Goal: Task Accomplishment & Management: Manage account settings

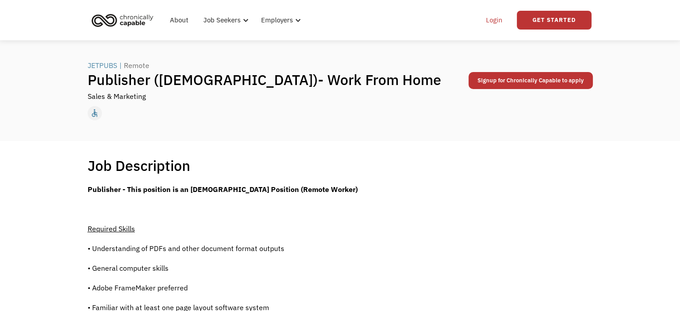
click at [491, 19] on link "Login" at bounding box center [493, 20] width 27 height 29
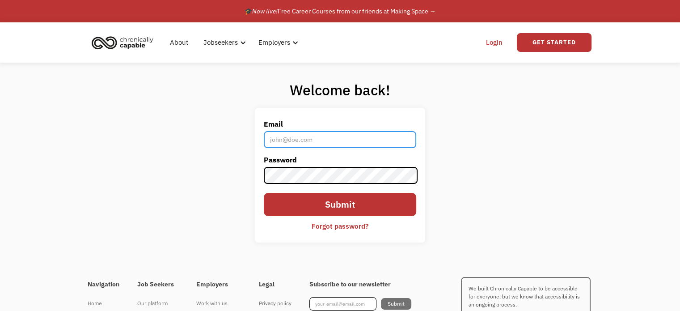
type input "katherinekauffman26@gmail.com"
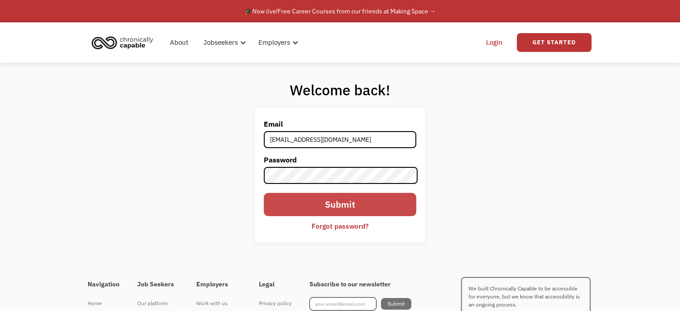
click at [349, 206] on input "Submit" at bounding box center [340, 204] width 152 height 23
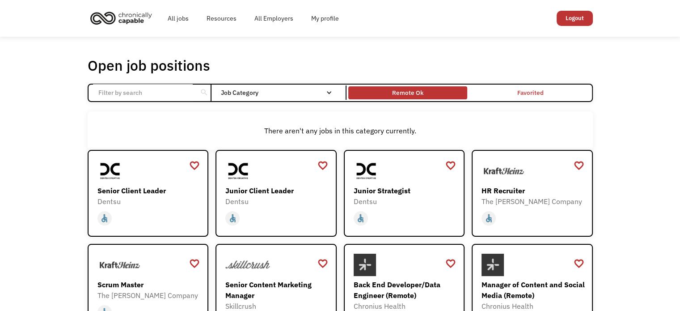
click at [406, 97] on div "Remote Ok" at bounding box center [407, 92] width 31 height 11
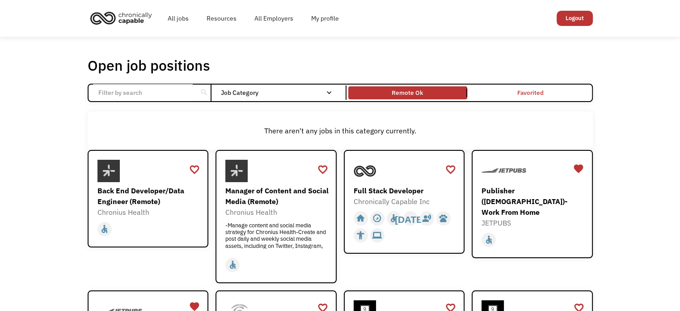
click at [167, 97] on input "Email Form" at bounding box center [143, 92] width 100 height 17
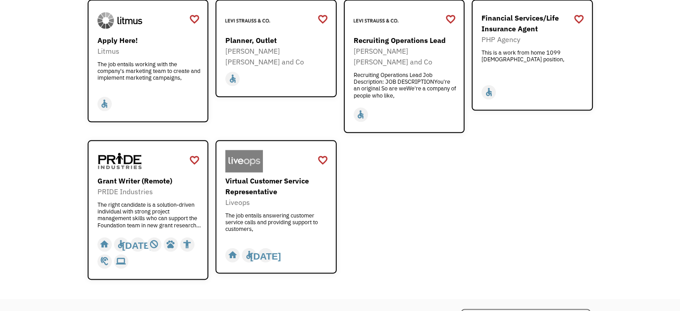
scroll to position [1142, 0]
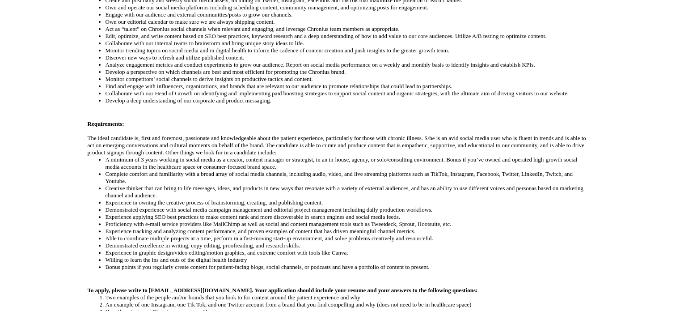
scroll to position [325, 0]
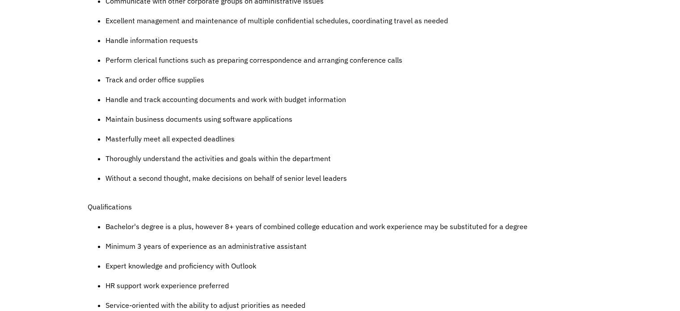
scroll to position [434, 0]
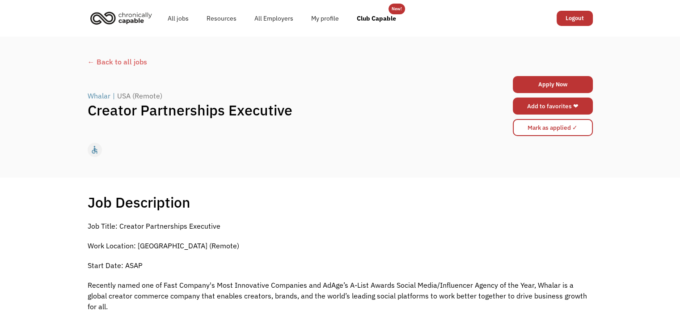
click at [574, 105] on link "Add to favorites ❤" at bounding box center [553, 105] width 80 height 17
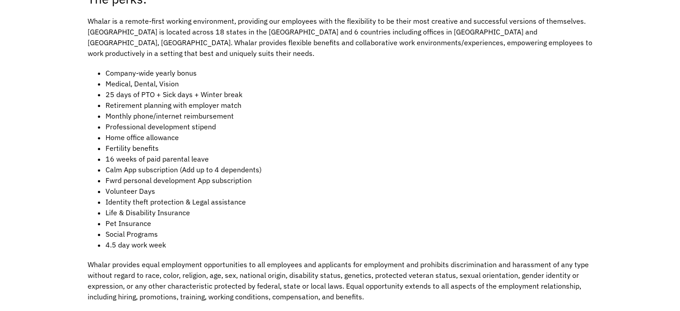
scroll to position [1157, 0]
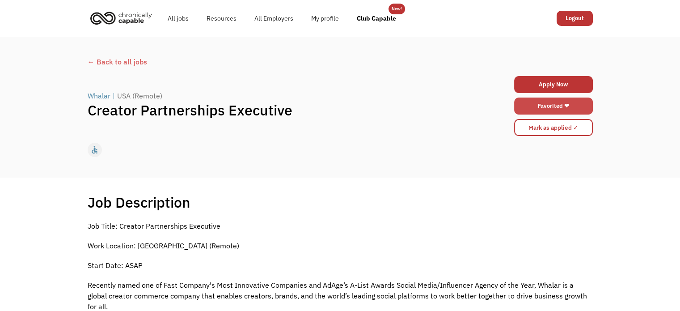
click at [547, 108] on link "Favorited ❤" at bounding box center [553, 105] width 79 height 17
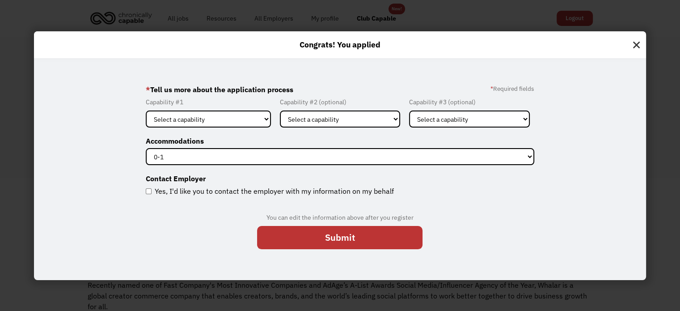
click at [646, 41] on img at bounding box center [636, 42] width 19 height 23
